Goal: Find specific page/section: Find specific page/section

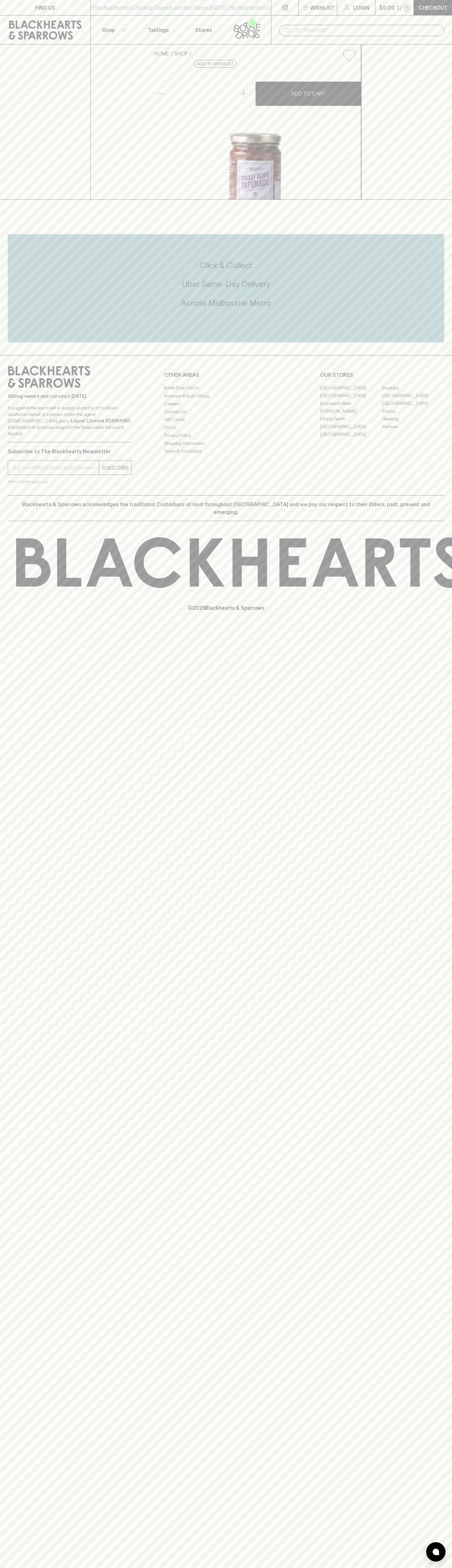
click at [38, 13] on link "FIND US" at bounding box center [45, 7] width 90 height 15
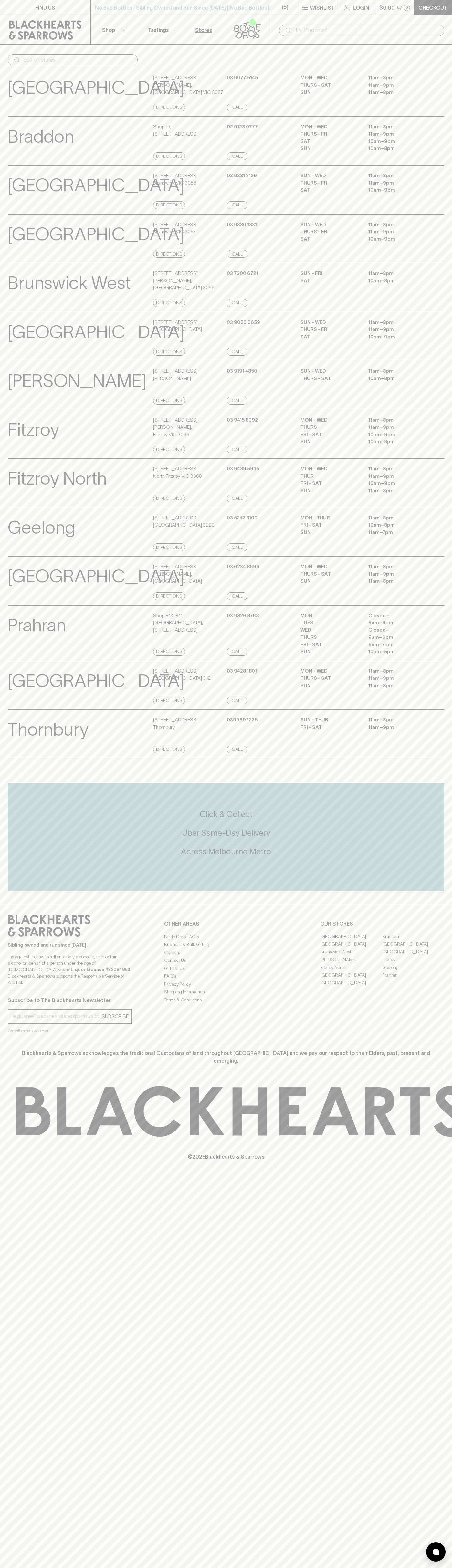
click at [440, 445] on div "MON - WED 11am – 8pm THURS 11am – 9pm FRI - SAT 10am – 9pm SUN 10am – 8pm" at bounding box center [372, 435] width 144 height 37
click at [78, 1567] on html "FIND US | No Bad Bottles | Sibling Owned and Run Since [DATE] | No Bad Bottles …" at bounding box center [226, 784] width 452 height 1568
click at [1, 211] on div "Brunswick View Store Details [STREET_ADDRESS] Directions [PHONE_NUMBER] Call SU…" at bounding box center [226, 189] width 452 height 49
